Goal: Navigation & Orientation: Find specific page/section

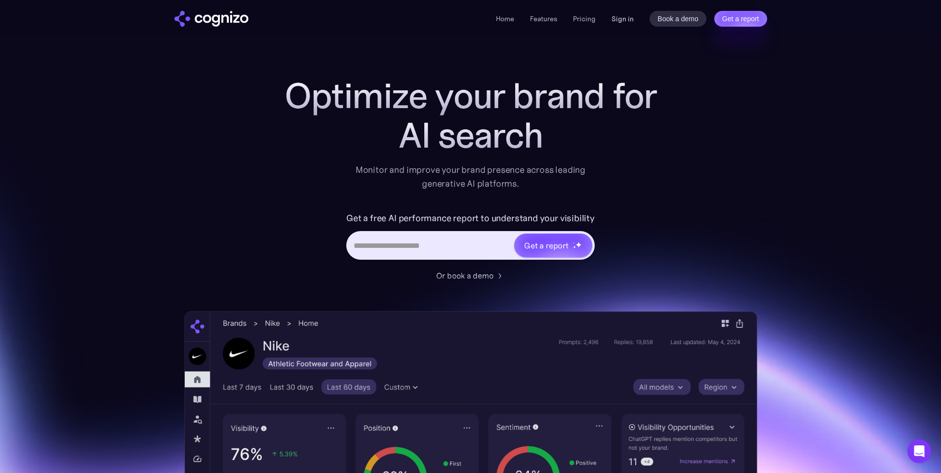
click at [627, 23] on link "Sign in" at bounding box center [623, 19] width 22 height 12
click at [618, 18] on link "Sign in" at bounding box center [623, 19] width 22 height 12
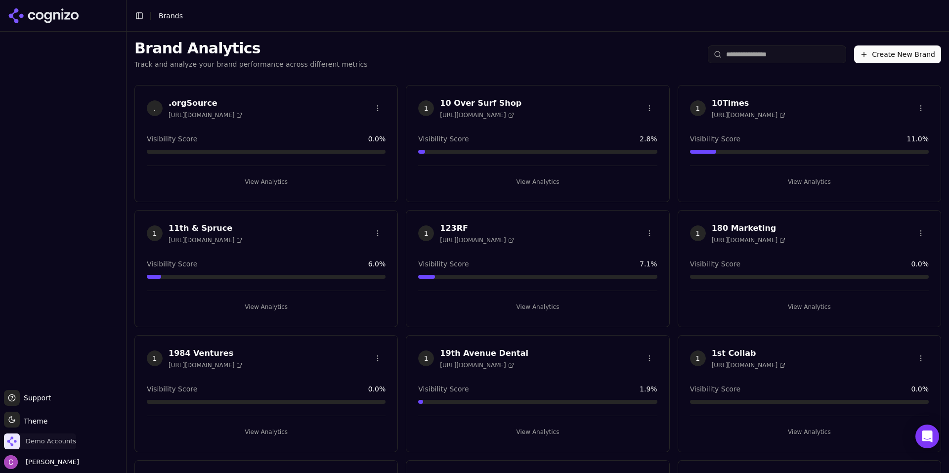
click at [35, 448] on span "Demo Accounts" at bounding box center [40, 441] width 72 height 16
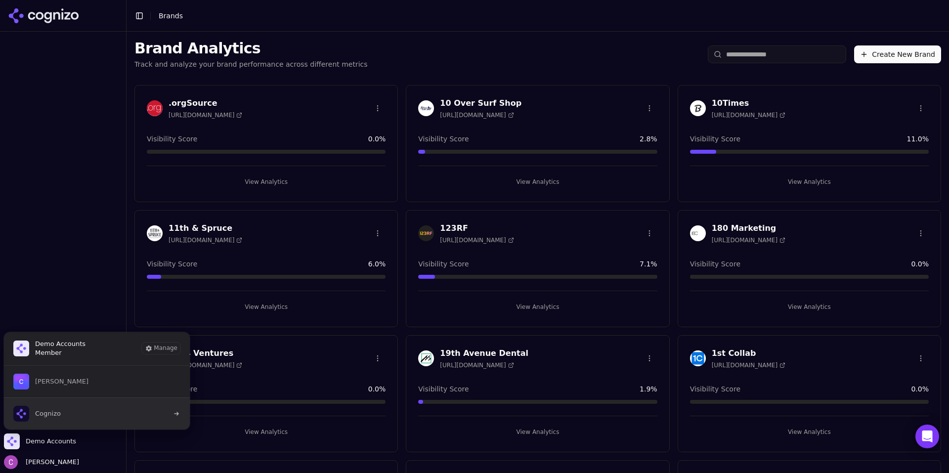
click at [80, 416] on button "Cognizo" at bounding box center [96, 413] width 187 height 32
